Goal: Find specific page/section: Find specific page/section

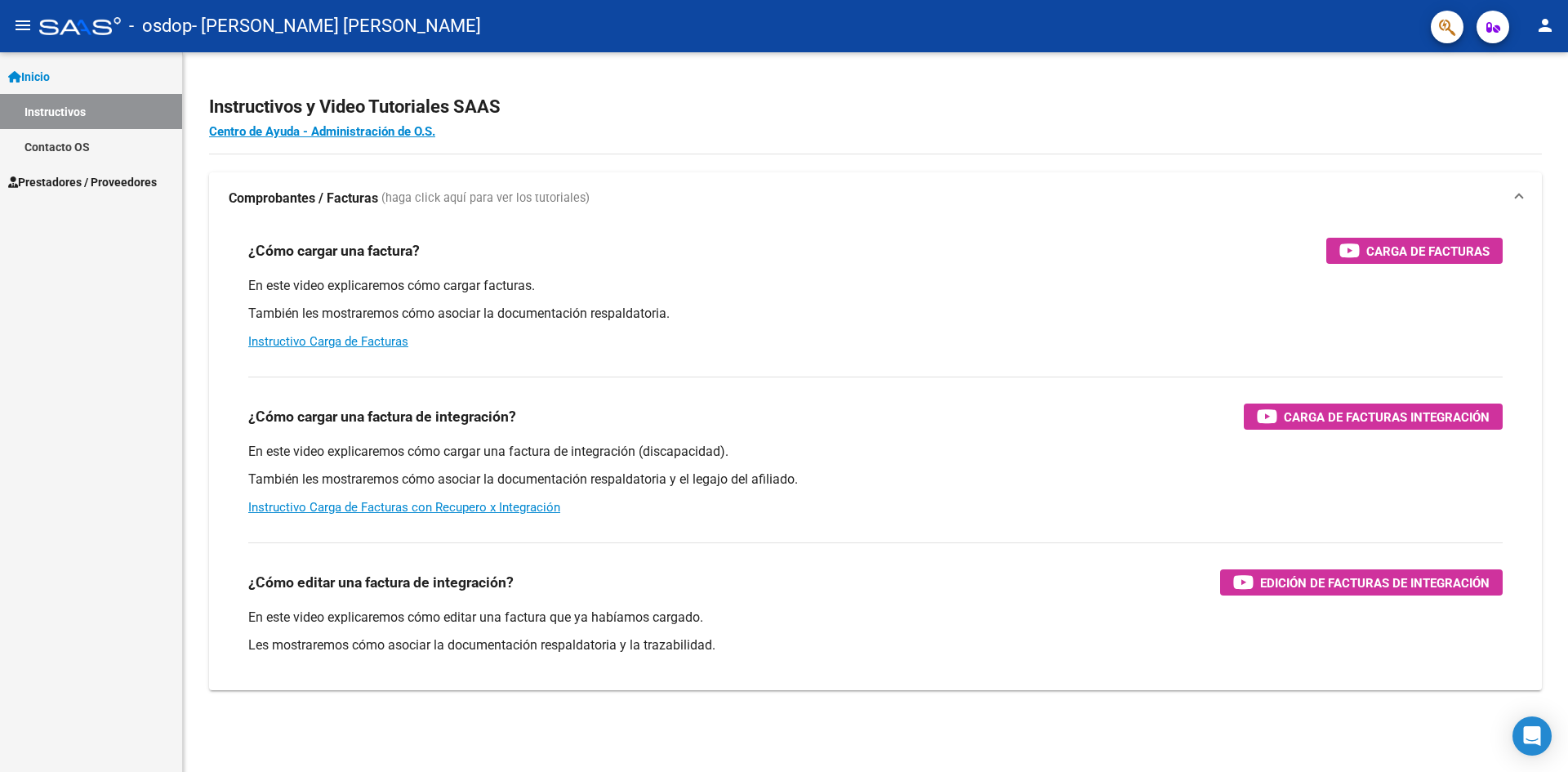
click at [96, 189] on span "Prestadores / Proveedores" at bounding box center [82, 183] width 149 height 18
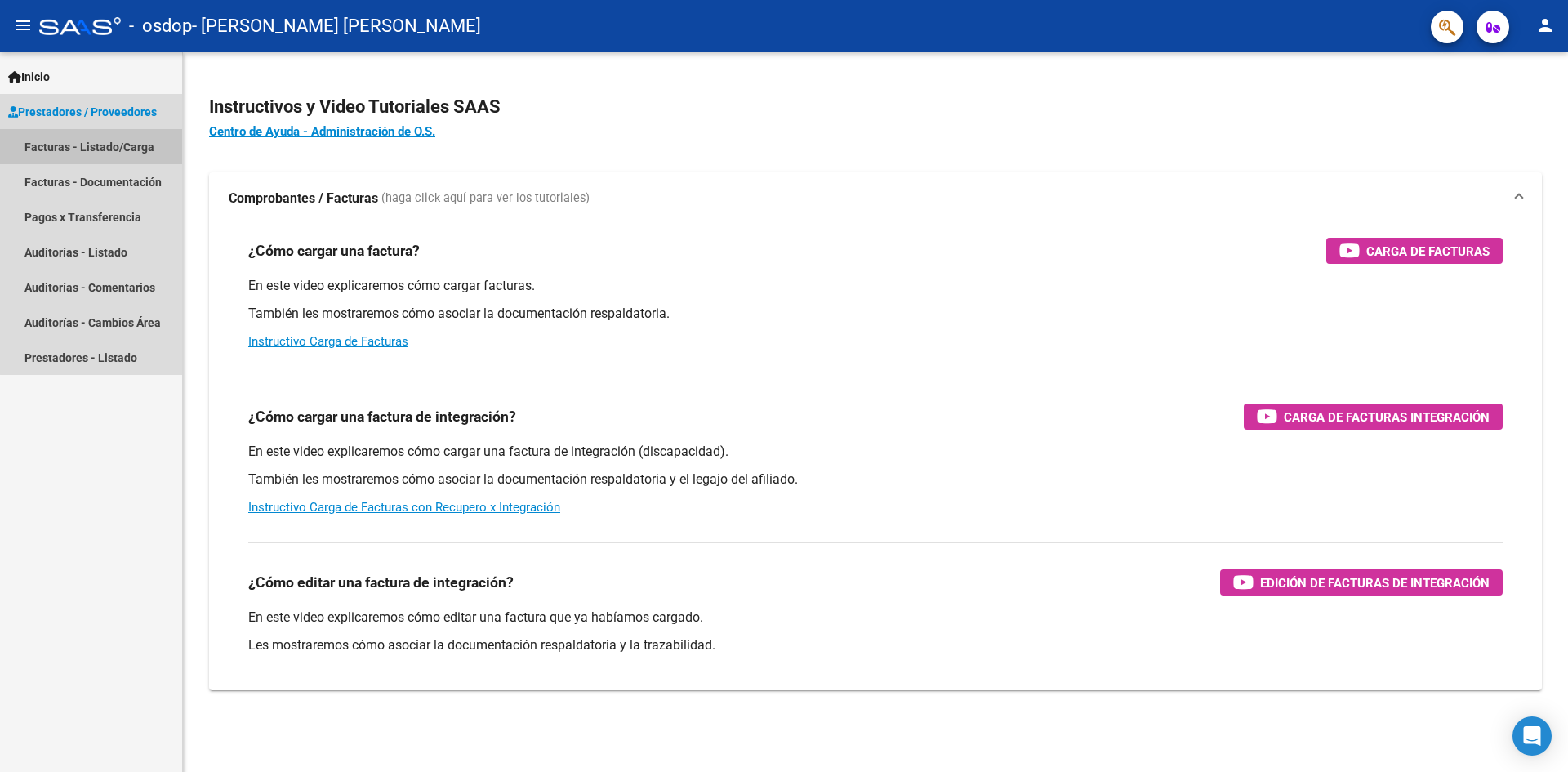
click at [139, 150] on link "Facturas - Listado/Carga" at bounding box center [91, 146] width 183 height 35
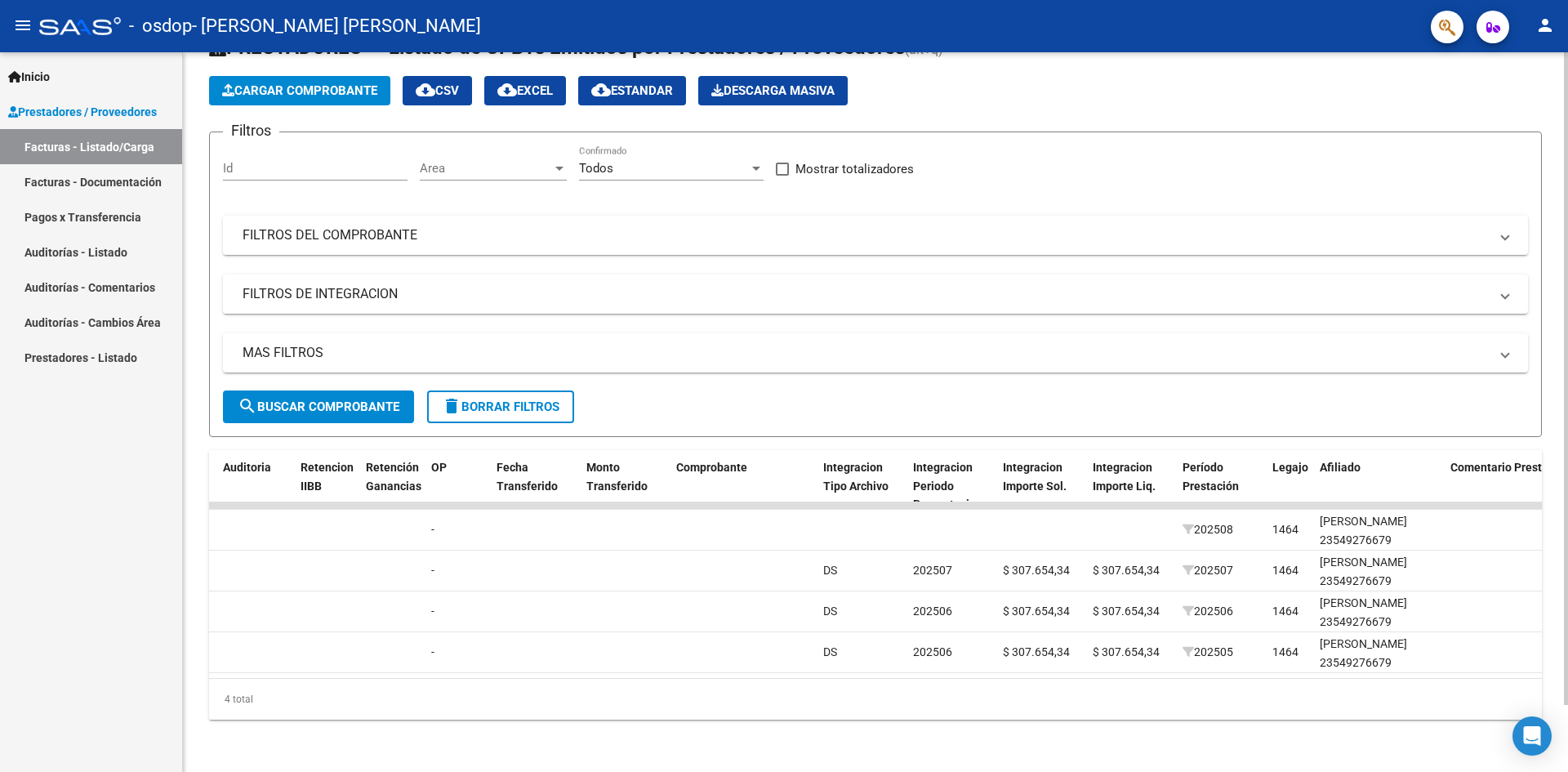
scroll to position [0, 1161]
click at [1114, 664] on datatable-body "241208 Integración ROMERO MARIA JOSE 27376244577 Factura C: 1 - 372 $ 307.654,3…" at bounding box center [876, 590] width 1333 height 176
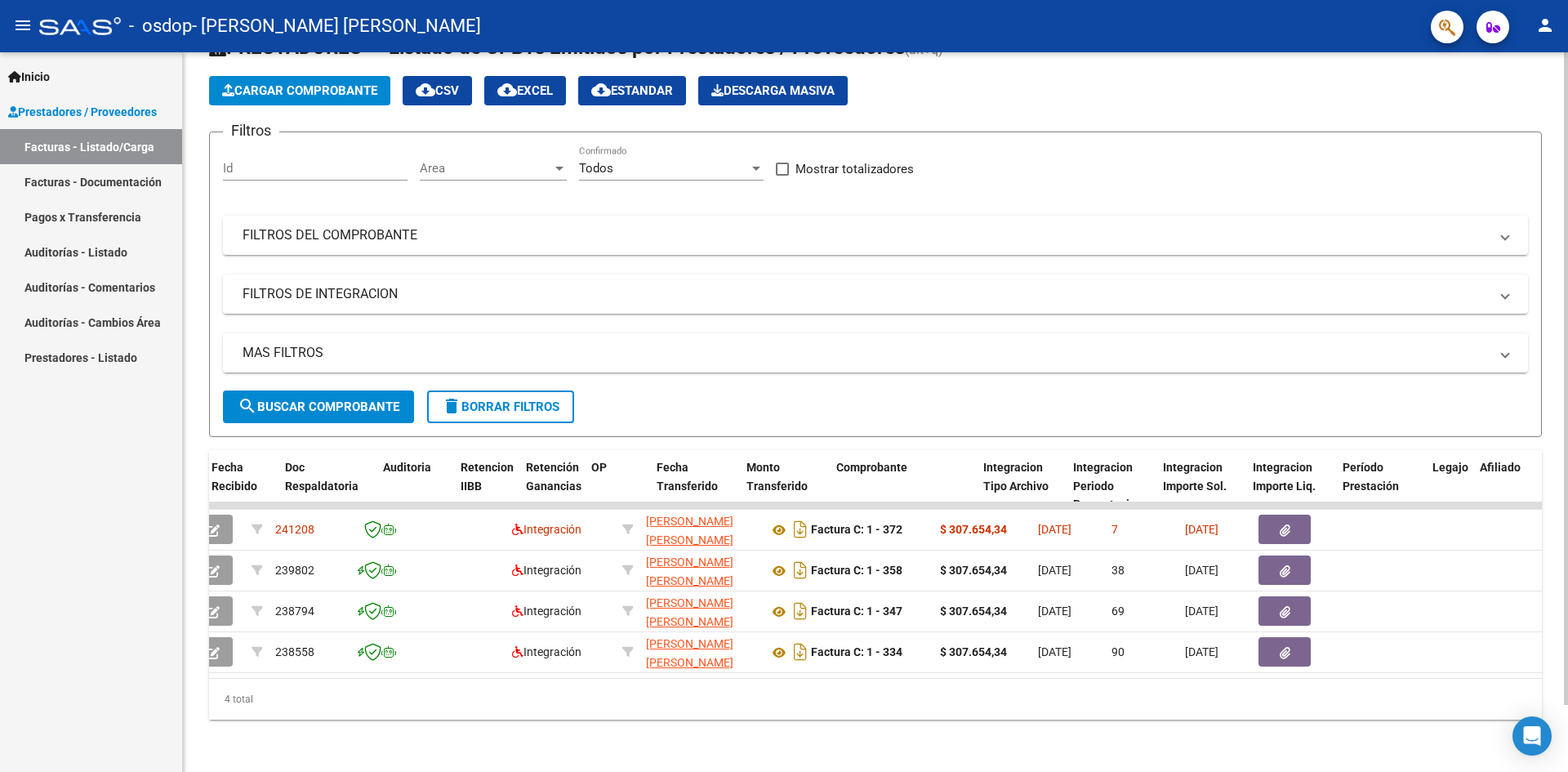
scroll to position [0, 0]
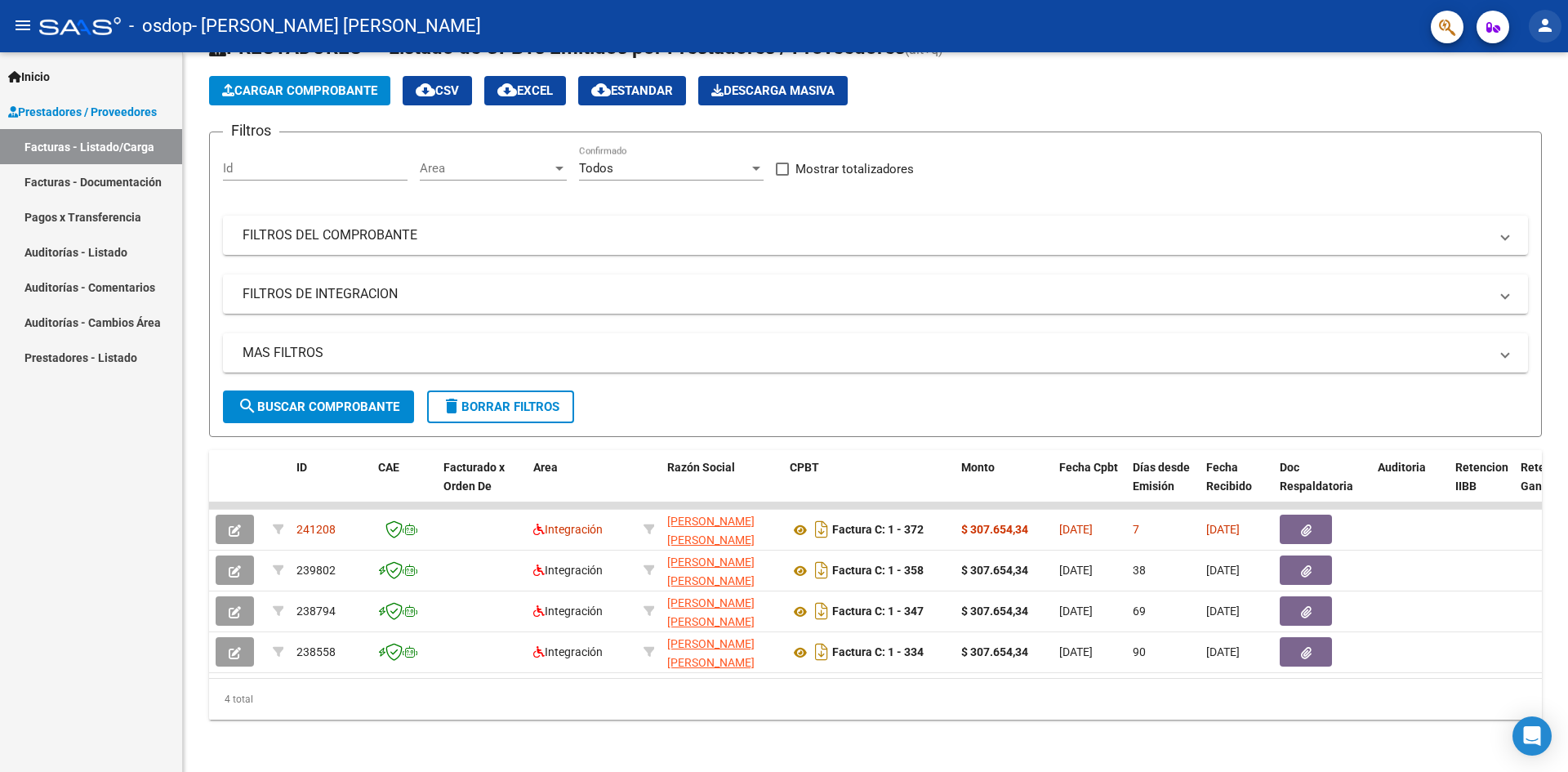
click at [1536, 28] on mat-icon "person" at bounding box center [1546, 26] width 20 height 20
click at [1516, 114] on button "exit_to_app Salir" at bounding box center [1512, 107] width 100 height 39
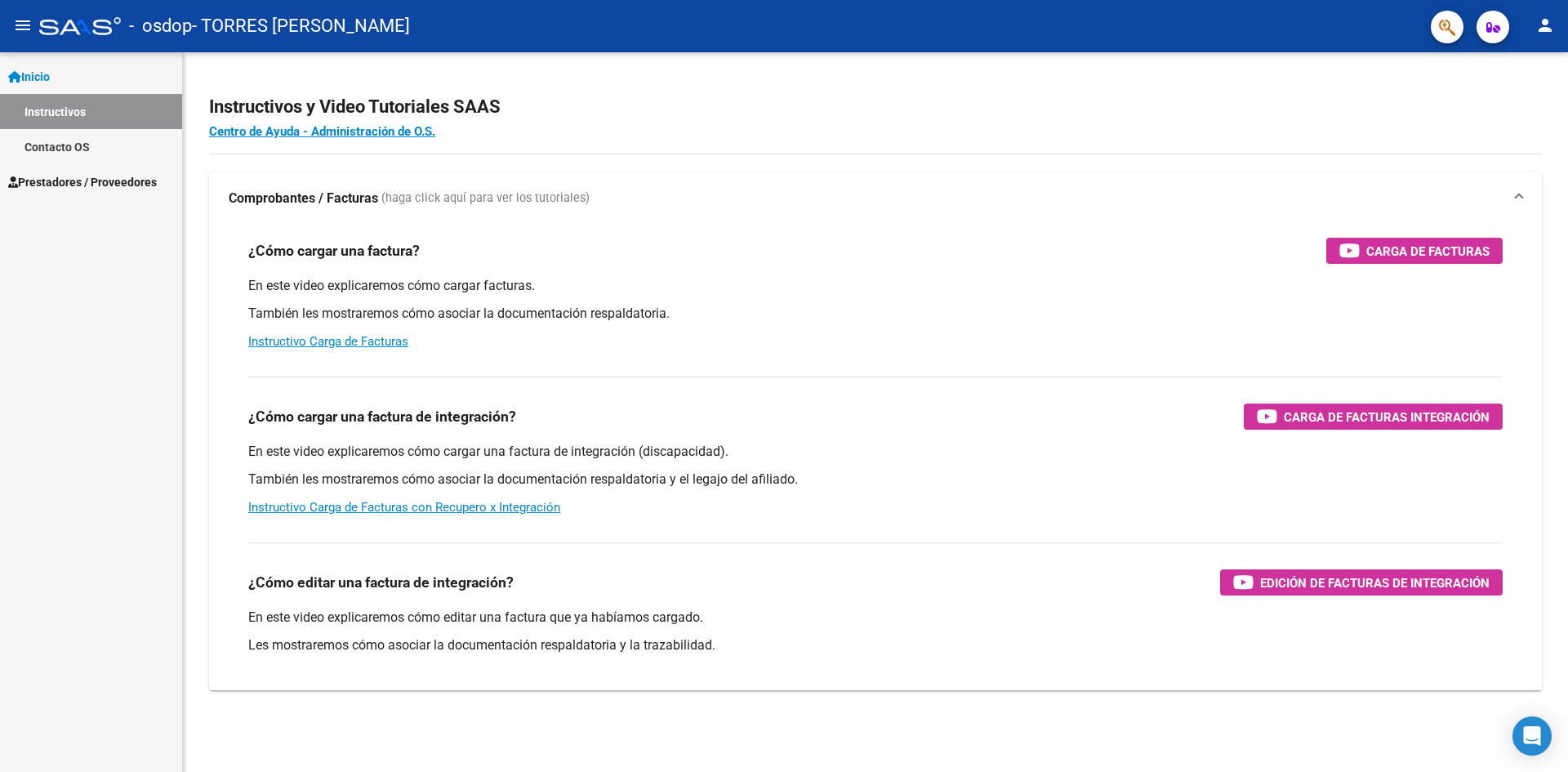
click at [121, 174] on span "Prestadores / Proveedores" at bounding box center [82, 183] width 149 height 18
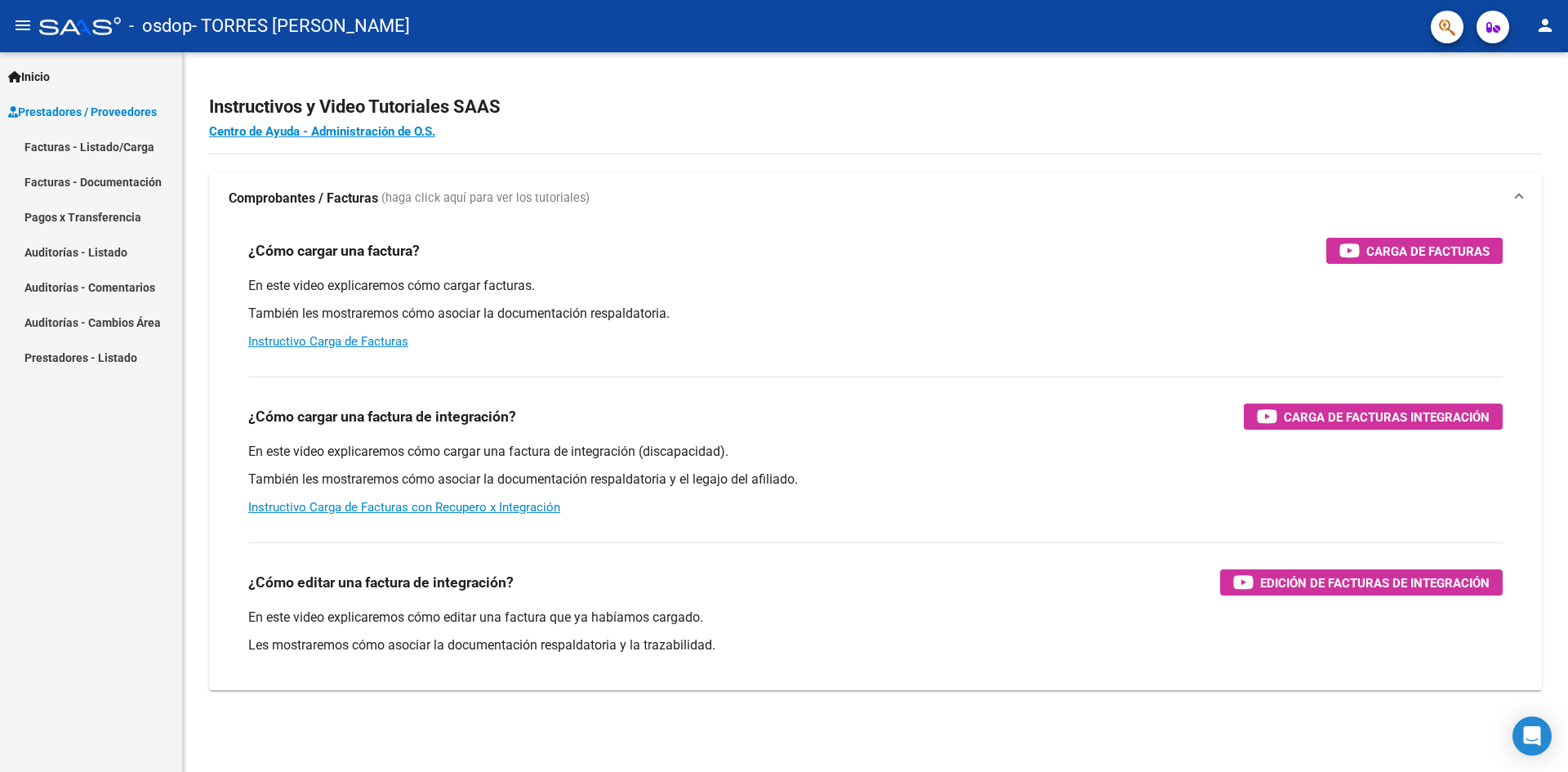
click at [102, 219] on link "Pagos x Transferencia" at bounding box center [91, 217] width 183 height 35
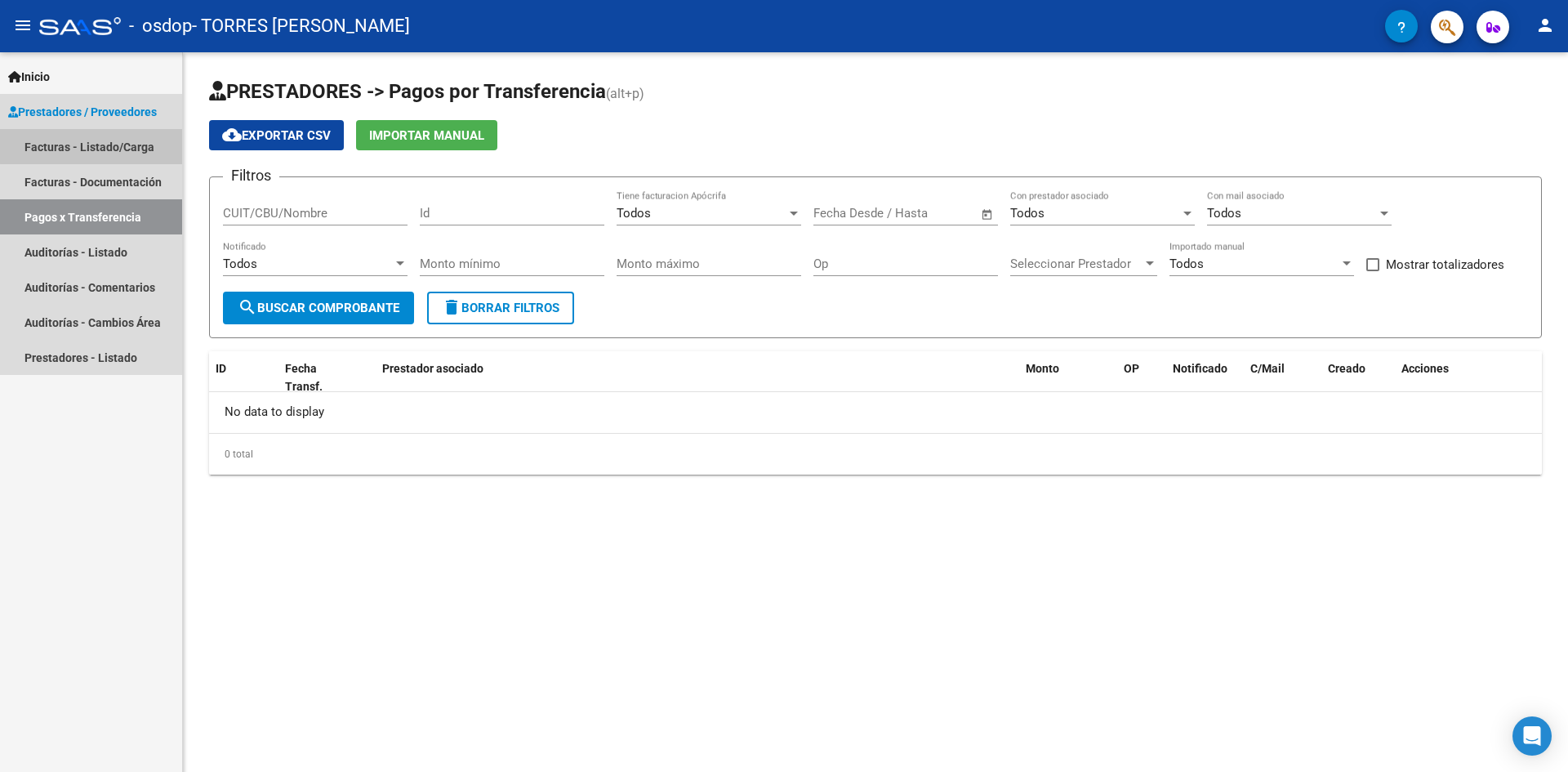
click at [106, 146] on link "Facturas - Listado/Carga" at bounding box center [91, 146] width 183 height 35
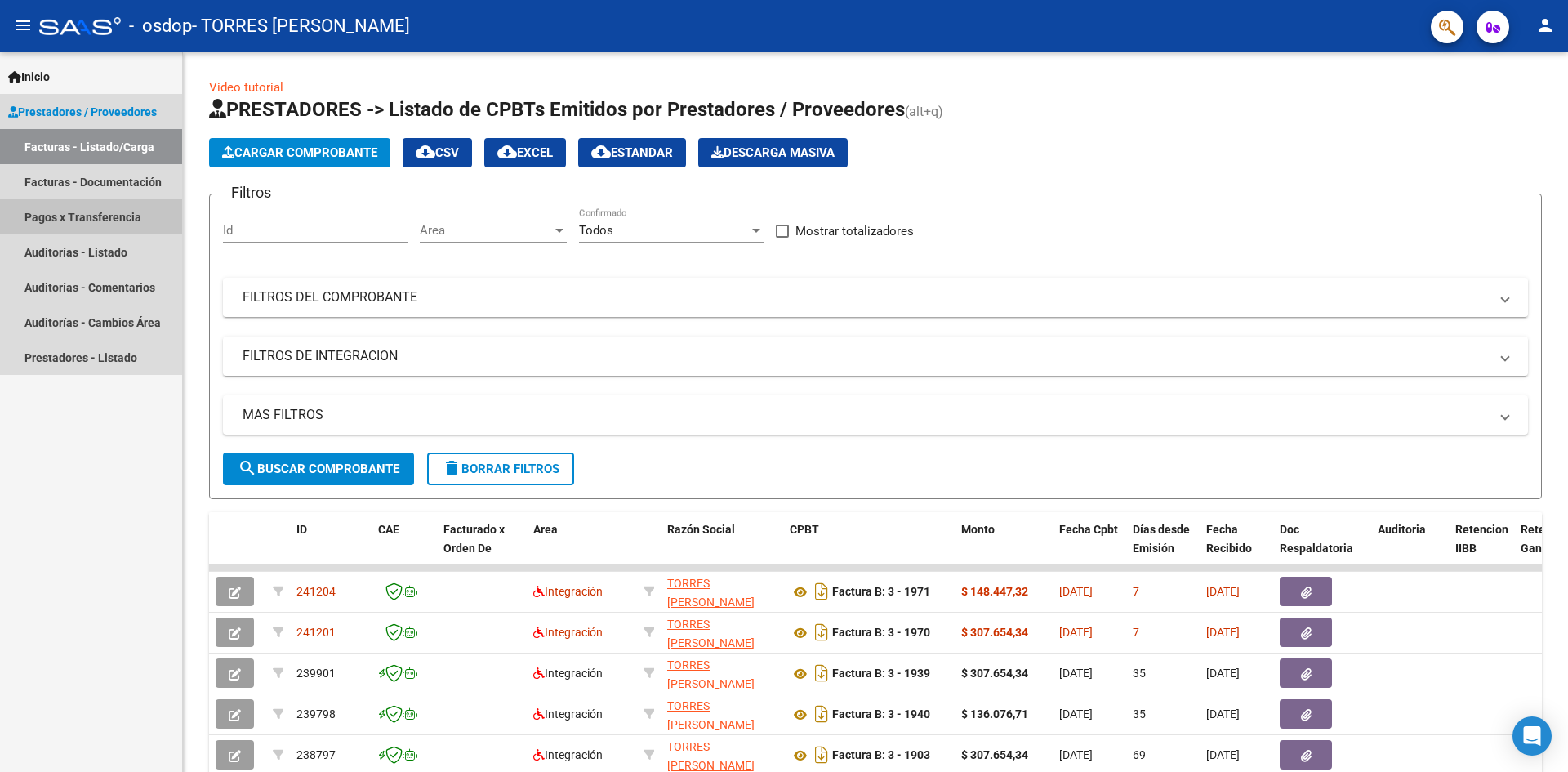
click at [110, 212] on link "Pagos x Transferencia" at bounding box center [91, 217] width 183 height 35
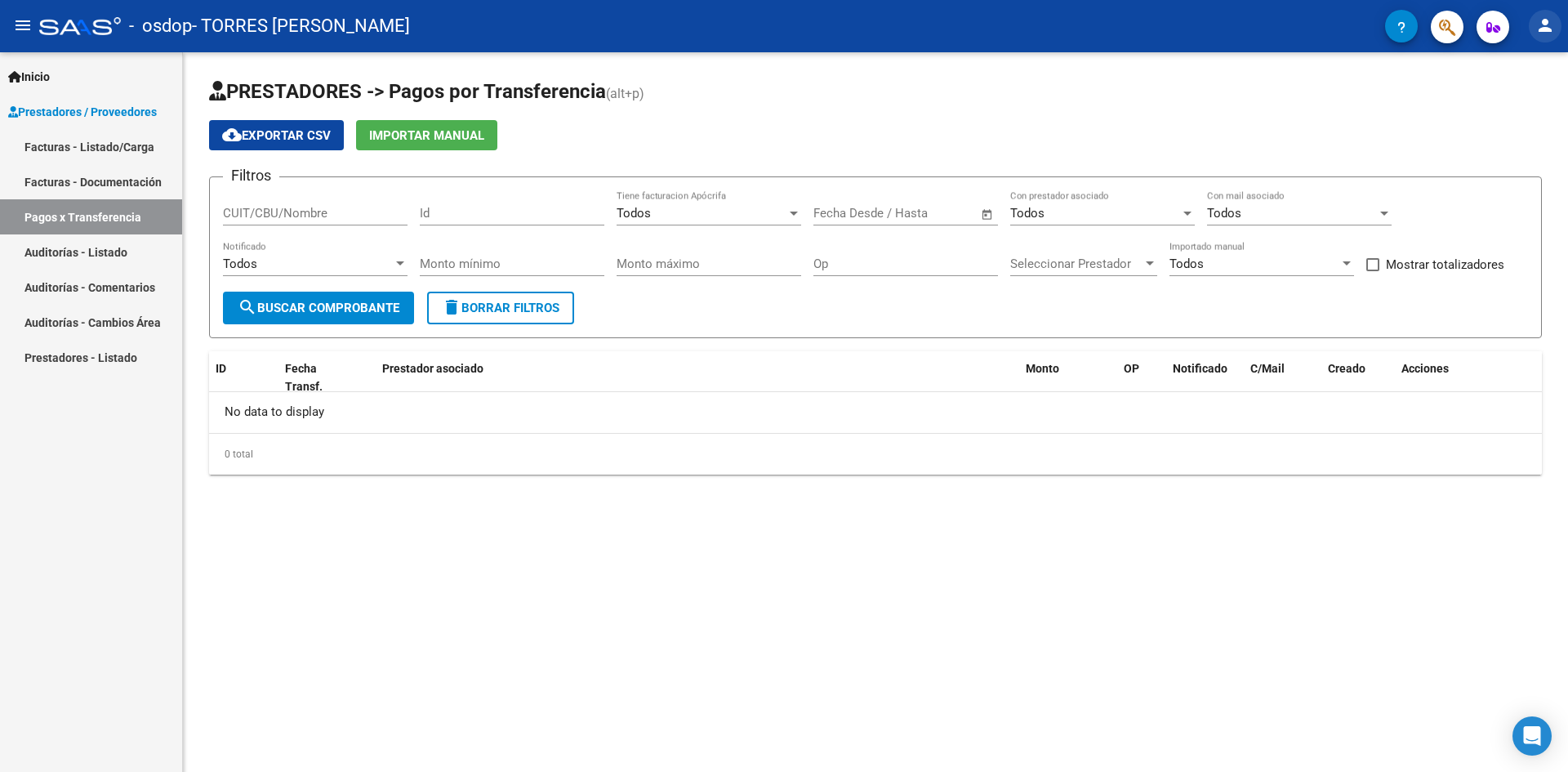
click at [1550, 25] on mat-icon "person" at bounding box center [1546, 26] width 20 height 20
click at [1518, 110] on button "exit_to_app Salir" at bounding box center [1512, 107] width 100 height 39
